Goal: Find specific page/section: Find specific page/section

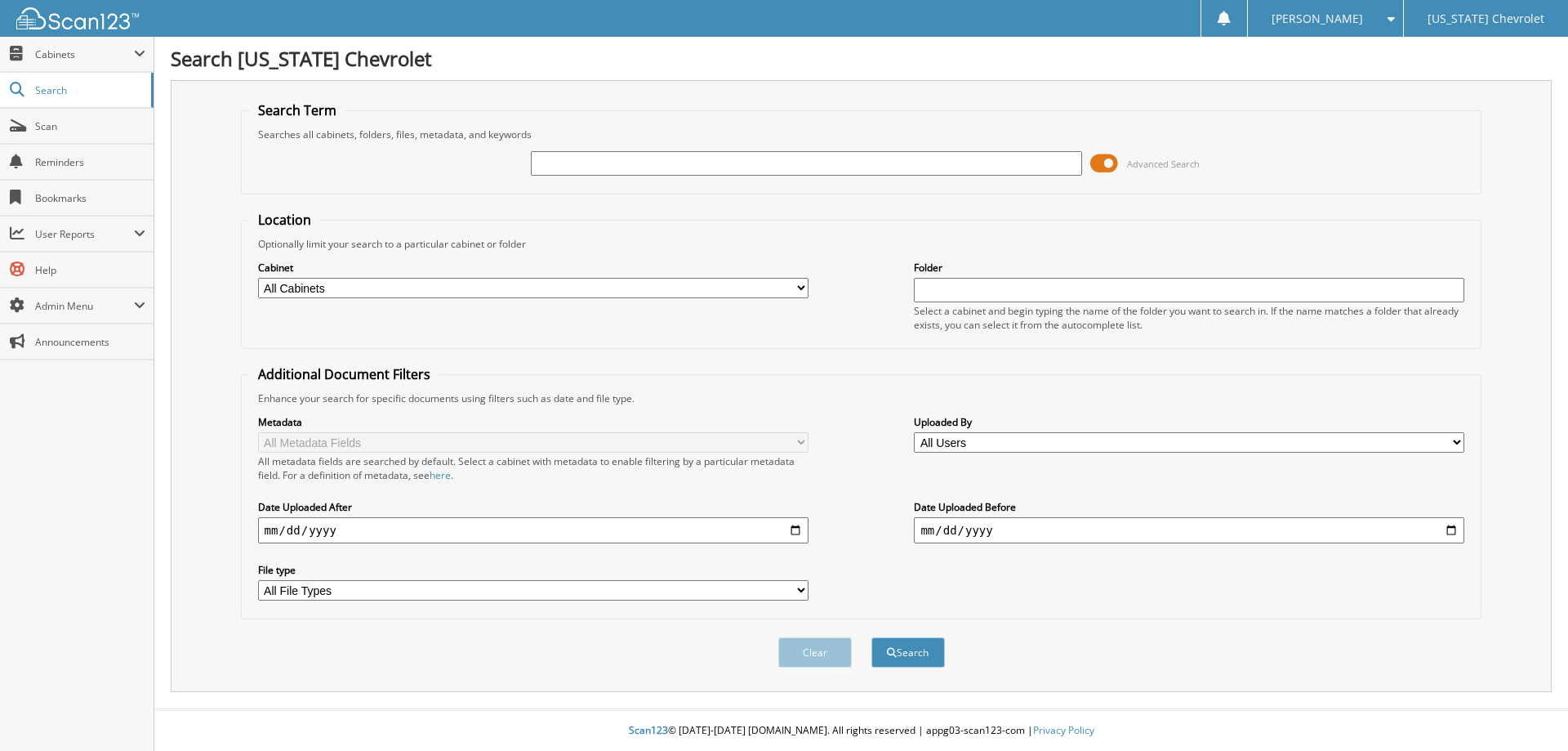
click at [606, 155] on input "text" at bounding box center [806, 164] width 551 height 24
type input "8"
type input "85268"
click at [871, 638] on button "Search" at bounding box center [908, 652] width 73 height 31
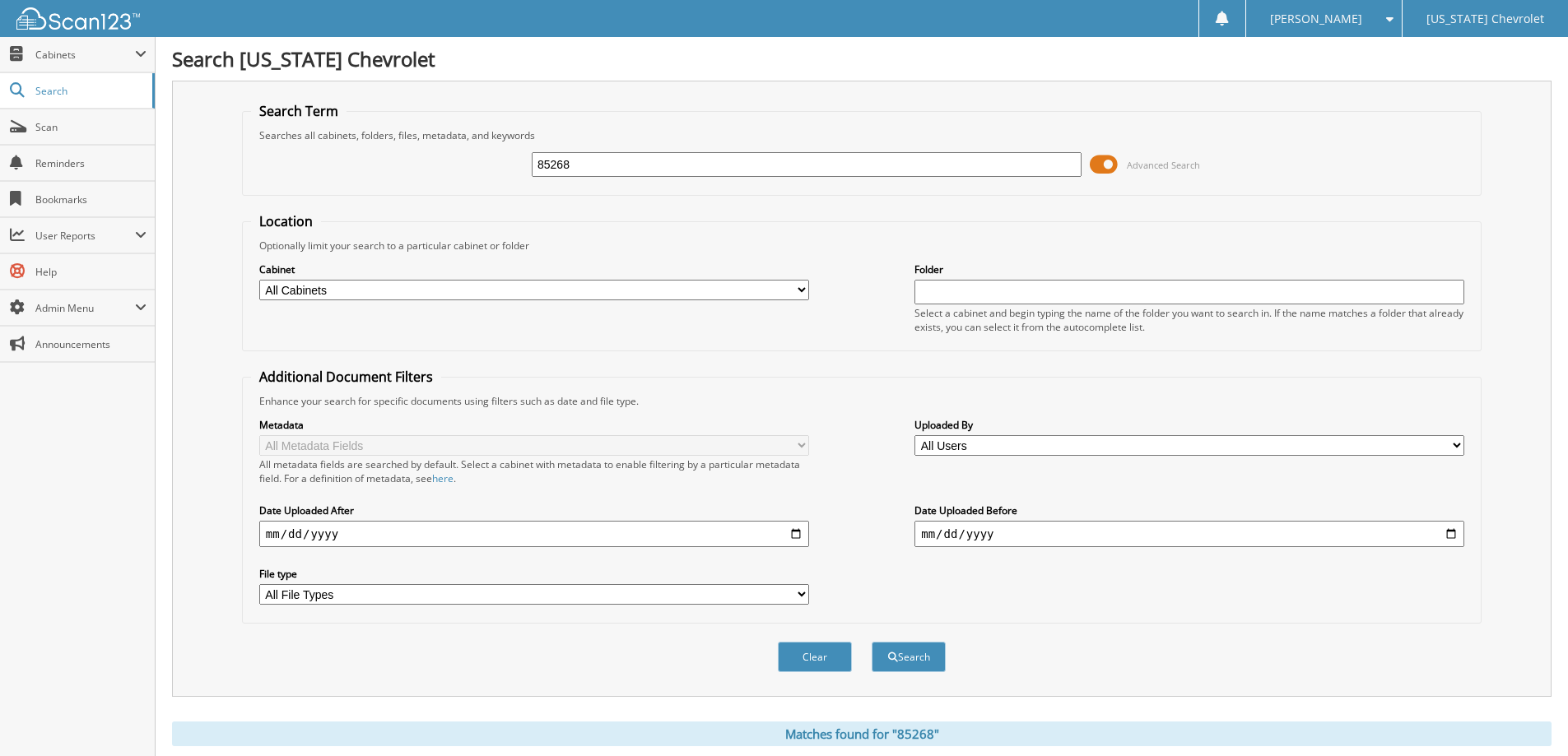
scroll to position [412, 0]
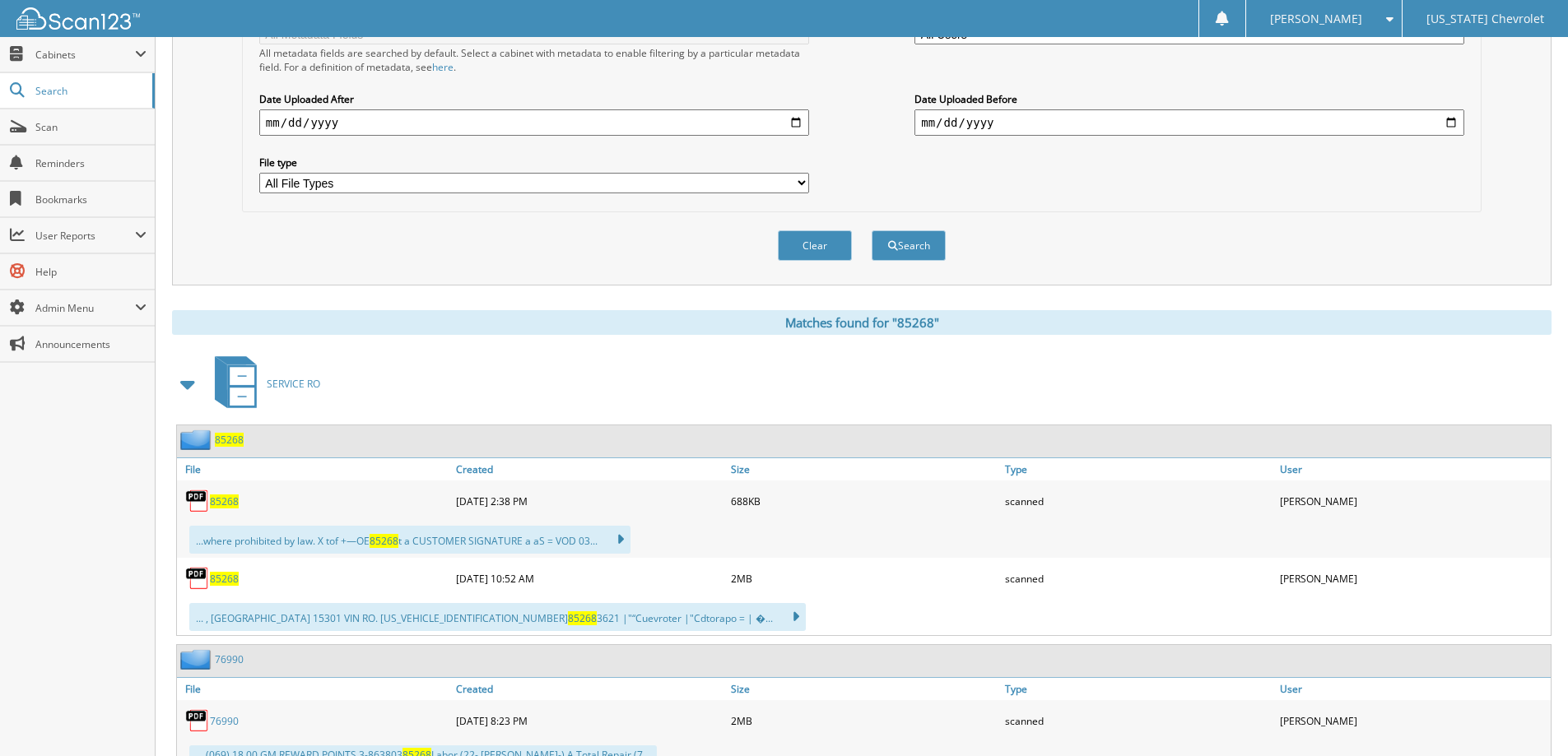
click at [226, 499] on span "85268" at bounding box center [224, 501] width 29 height 14
click at [212, 580] on span "85268" at bounding box center [224, 578] width 29 height 14
